Goal: Navigation & Orientation: Find specific page/section

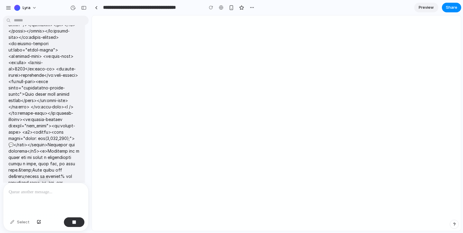
scroll to position [3662, 0]
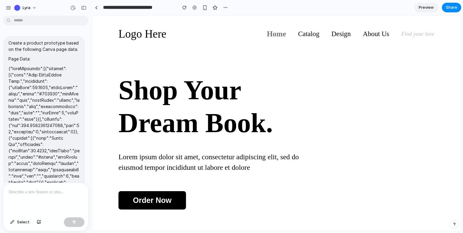
scroll to position [620, 0]
